Goal: Obtain resource: Download file/media

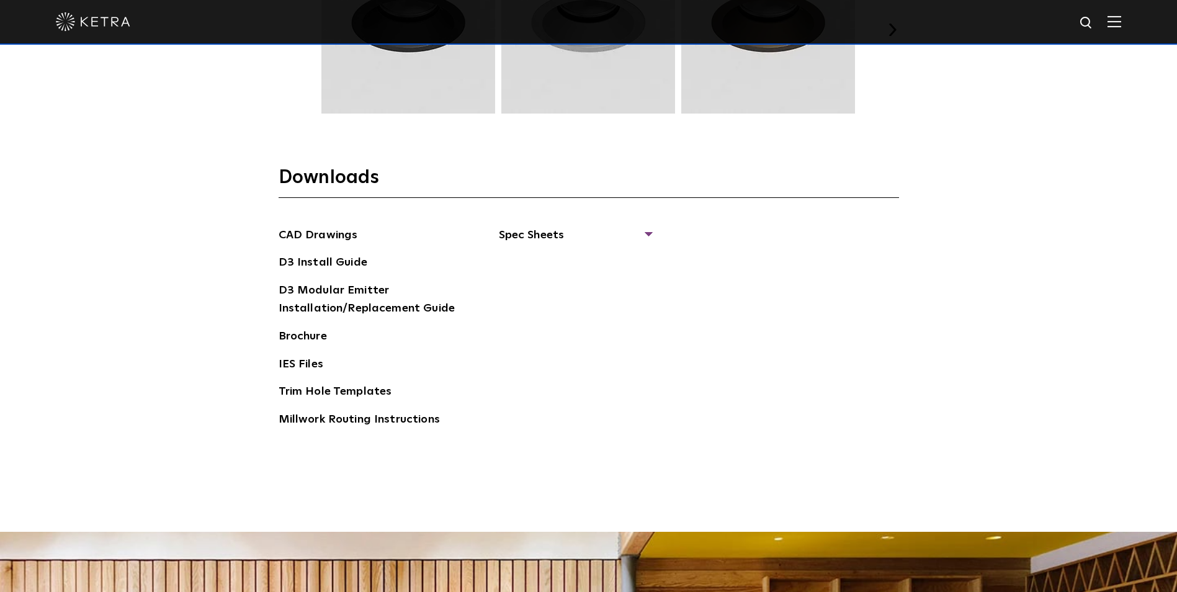
scroll to position [1923, 0]
click at [645, 230] on span "Spec Sheets" at bounding box center [575, 239] width 152 height 27
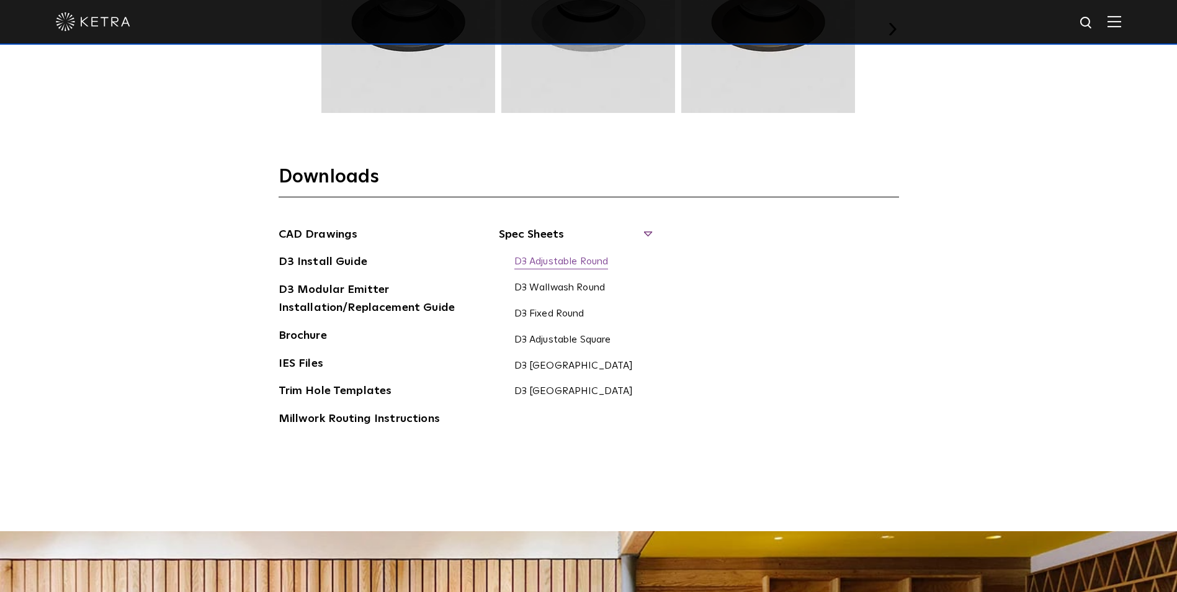
click at [590, 256] on link "D3 Adjustable Round" at bounding box center [561, 263] width 94 height 14
click at [546, 366] on link "D3 Wallwash Square" at bounding box center [573, 367] width 119 height 14
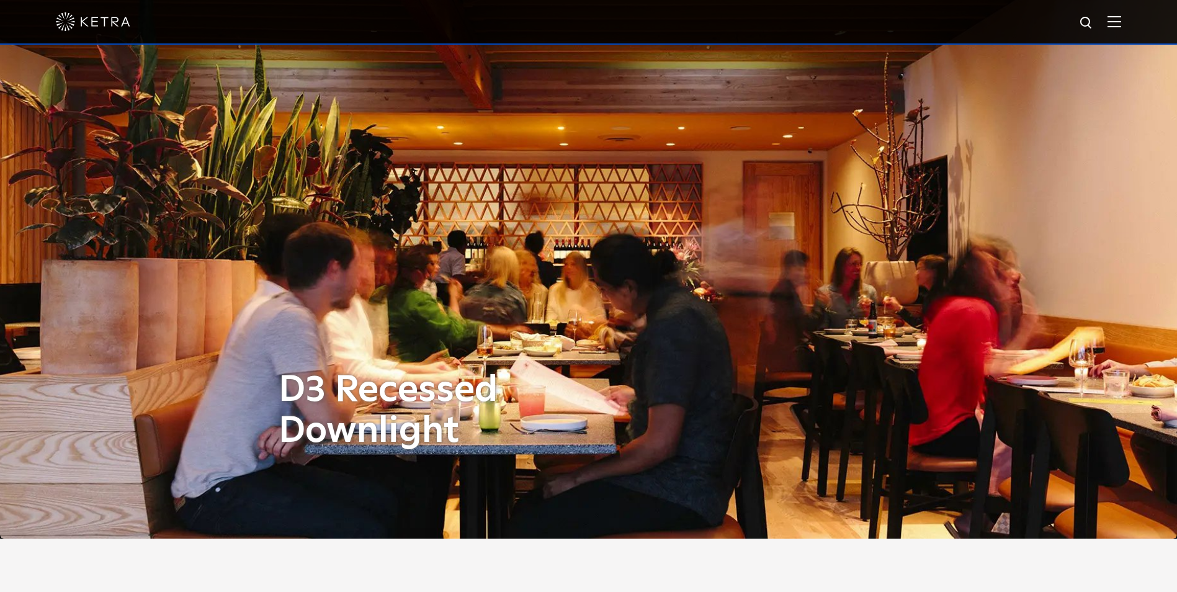
scroll to position [0, 0]
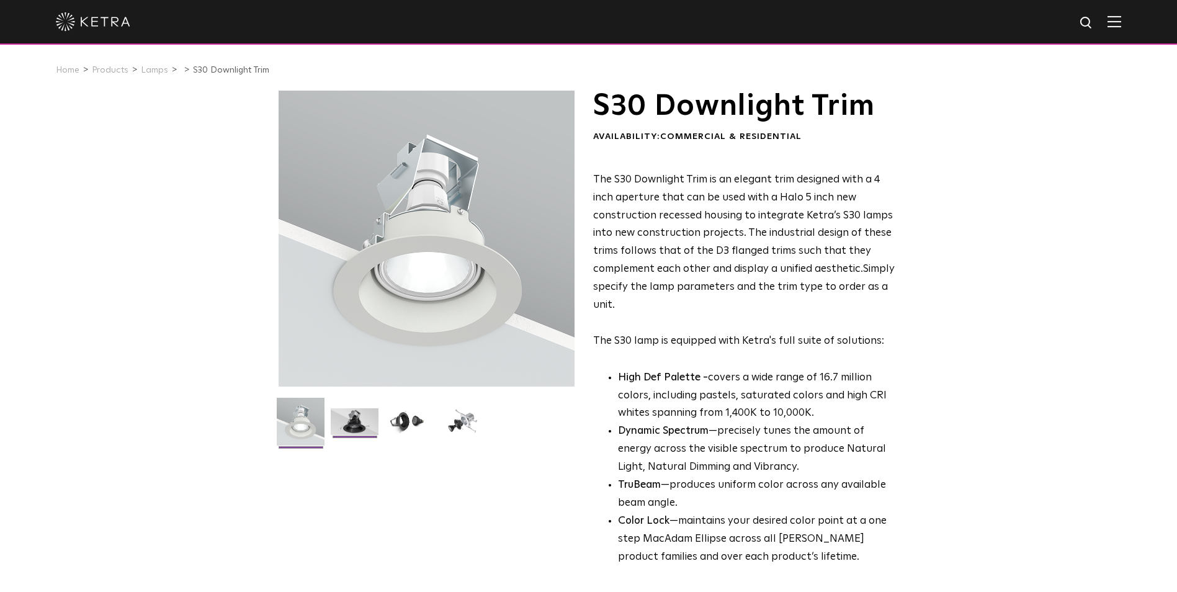
click at [351, 411] on img at bounding box center [355, 426] width 48 height 36
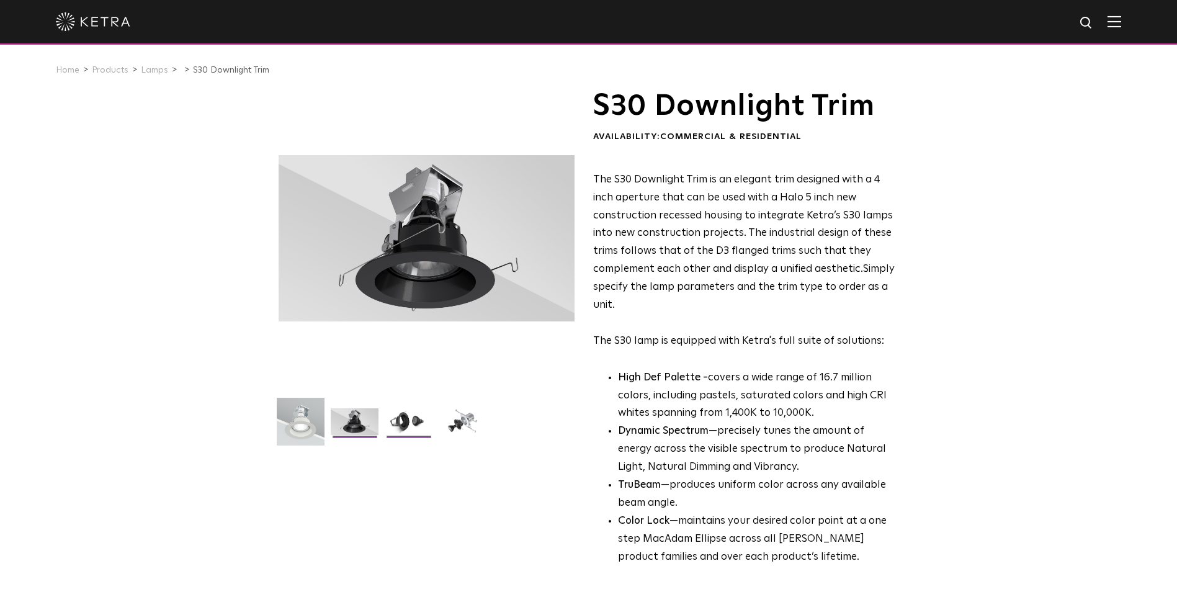
click at [408, 420] on img at bounding box center [409, 426] width 48 height 36
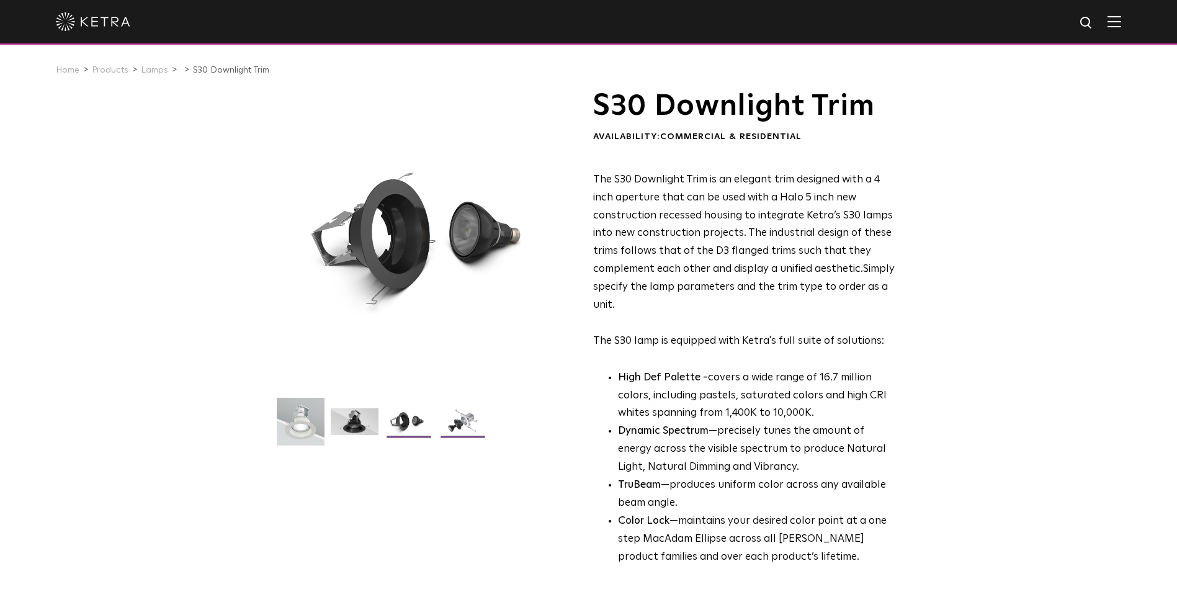
click at [463, 421] on img at bounding box center [463, 426] width 48 height 36
